Goal: Transaction & Acquisition: Purchase product/service

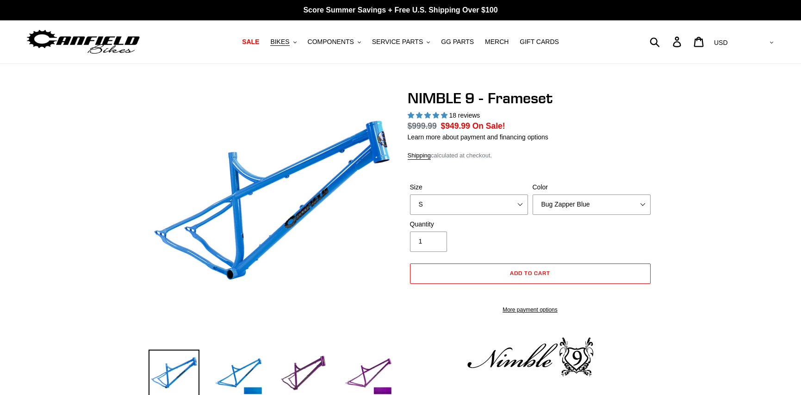
select select "highest-rating"
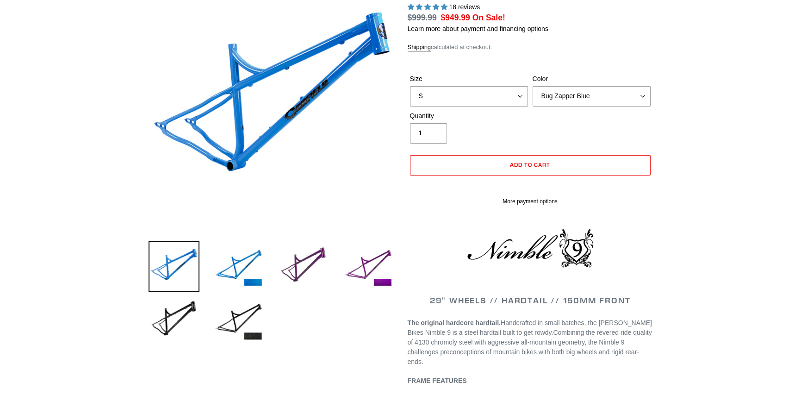
scroll to position [139, 0]
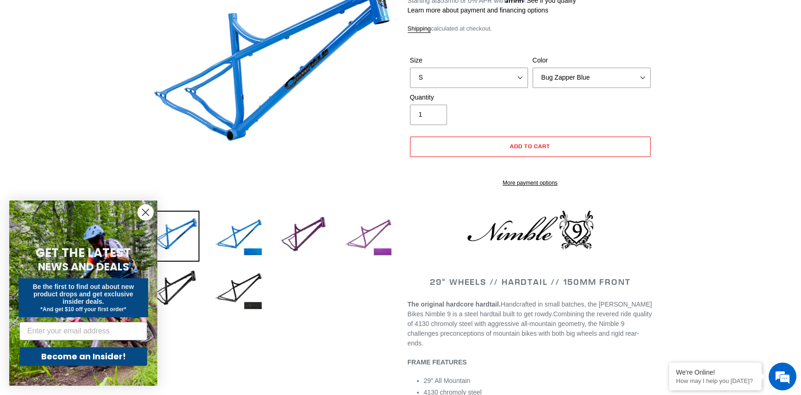
click at [354, 236] on img at bounding box center [368, 236] width 51 height 51
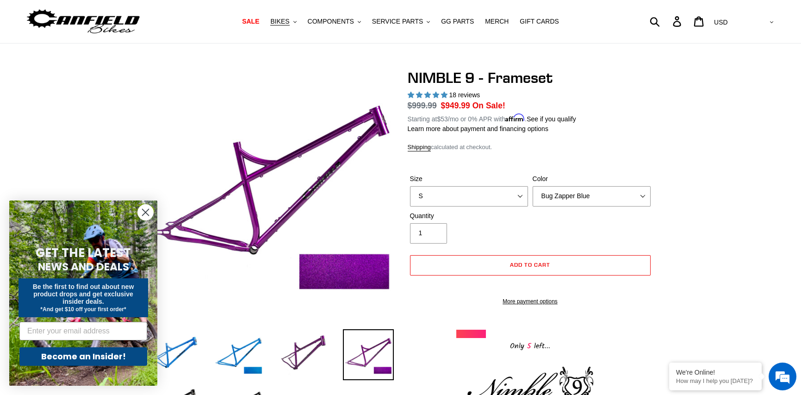
scroll to position [0, 0]
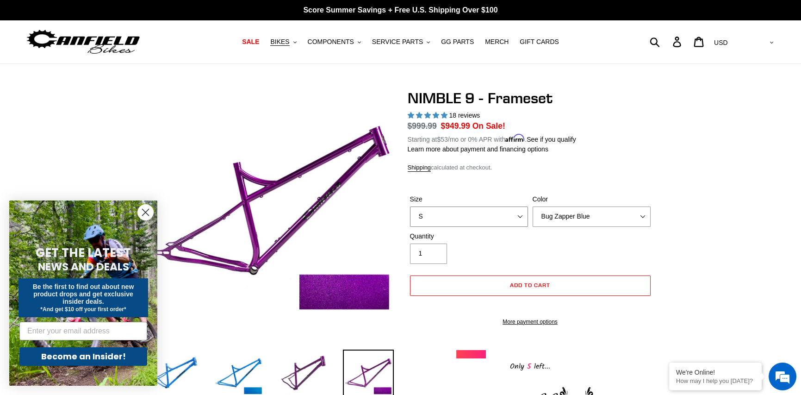
click at [517, 210] on select "S M L XL" at bounding box center [469, 216] width 118 height 20
select select "L"
click at [410, 206] on select "S M L XL" at bounding box center [469, 216] width 118 height 20
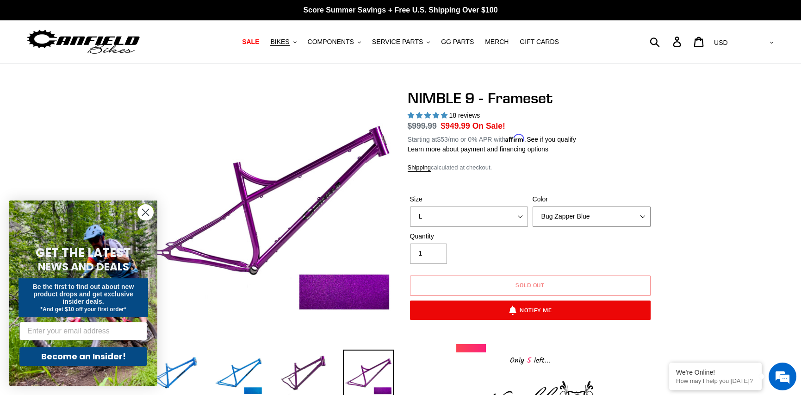
click at [648, 214] on select "Bug Zapper Blue Purple Haze -Sold Out Galaxy Black" at bounding box center [592, 216] width 118 height 20
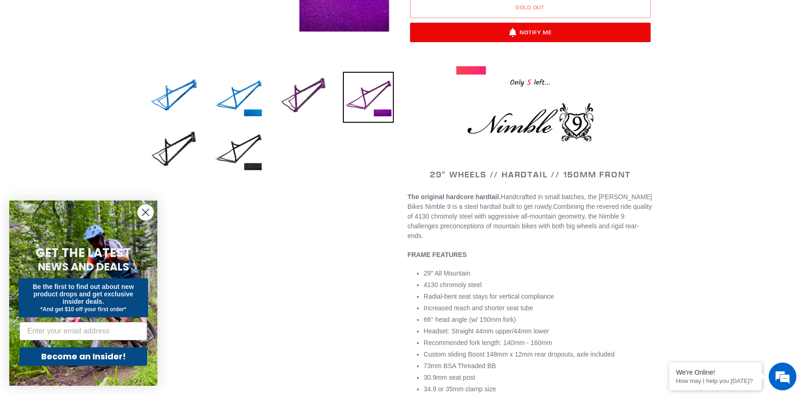
scroll to position [324, 0]
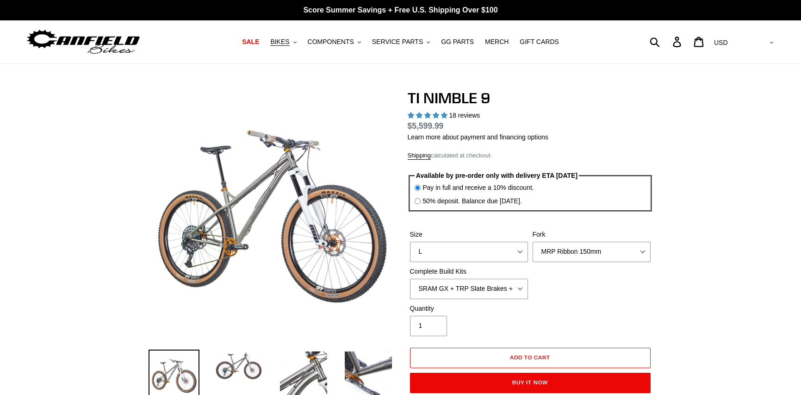
select select "highest-rating"
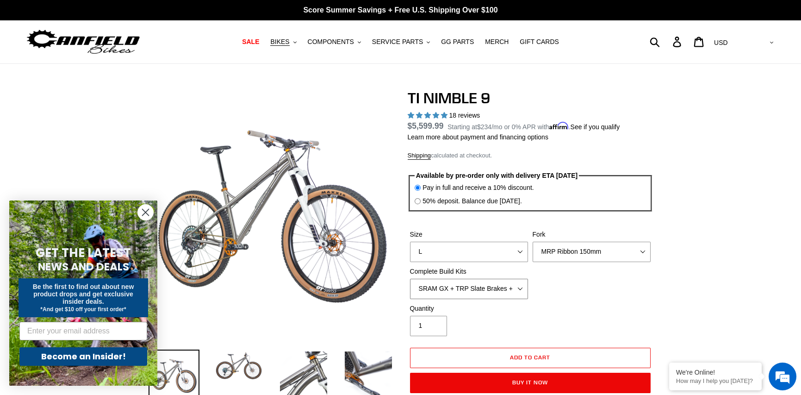
click at [519, 288] on select "SRAM GX + TRP Slate Brakes + Rotors + e13 LG-1 Wheels SHIMANO XT + SHIMANO brak…" at bounding box center [469, 289] width 118 height 20
click at [410, 279] on select "SRAM GX + TRP Slate Brakes + Rotors + e13 LG-1 Wheels SHIMANO XT + SHIMANO brak…" at bounding box center [469, 289] width 118 height 20
click at [518, 287] on select "SRAM GX + TRP Slate Brakes + Rotors + e13 LG-1 Wheels SHIMANO XT + SHIMANO brak…" at bounding box center [469, 289] width 118 height 20
click at [410, 279] on select "SRAM GX + TRP Slate Brakes + Rotors + e13 LG-1 Wheels SHIMANO XT + SHIMANO brak…" at bounding box center [469, 289] width 118 height 20
click at [518, 285] on select "SRAM GX + TRP Slate Brakes + Rotors + e13 LG-1 Wheels SHIMANO XT + SHIMANO brak…" at bounding box center [469, 289] width 118 height 20
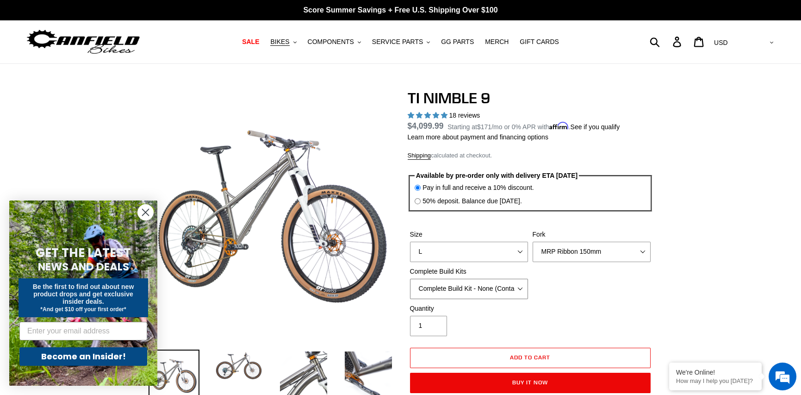
select select "SHIMANO XT + SHIMANO brakes + Rotors + e13 LG-1 Wheels"
click at [410, 279] on select "SRAM GX + TRP Slate Brakes + Rotors + e13 LG-1 Wheels SHIMANO XT + SHIMANO brak…" at bounding box center [469, 289] width 118 height 20
click at [637, 248] on select "MRP Ribbon 150mm RockShox Lyrik 150mm Fox Factory 36 150mm Cane Creek Helm 150m…" at bounding box center [592, 252] width 118 height 20
